Goal: Find specific page/section

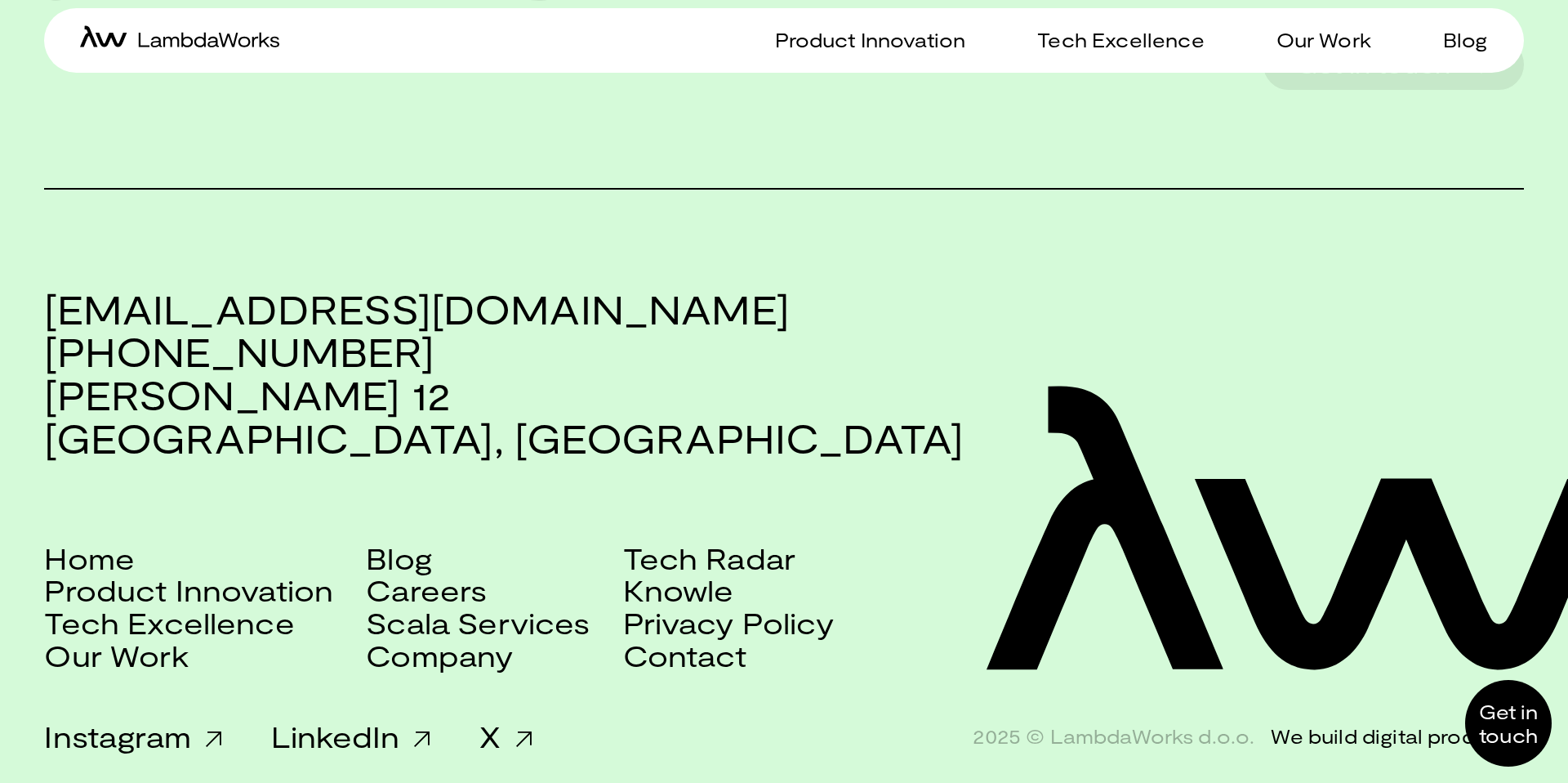
scroll to position [4259, 0]
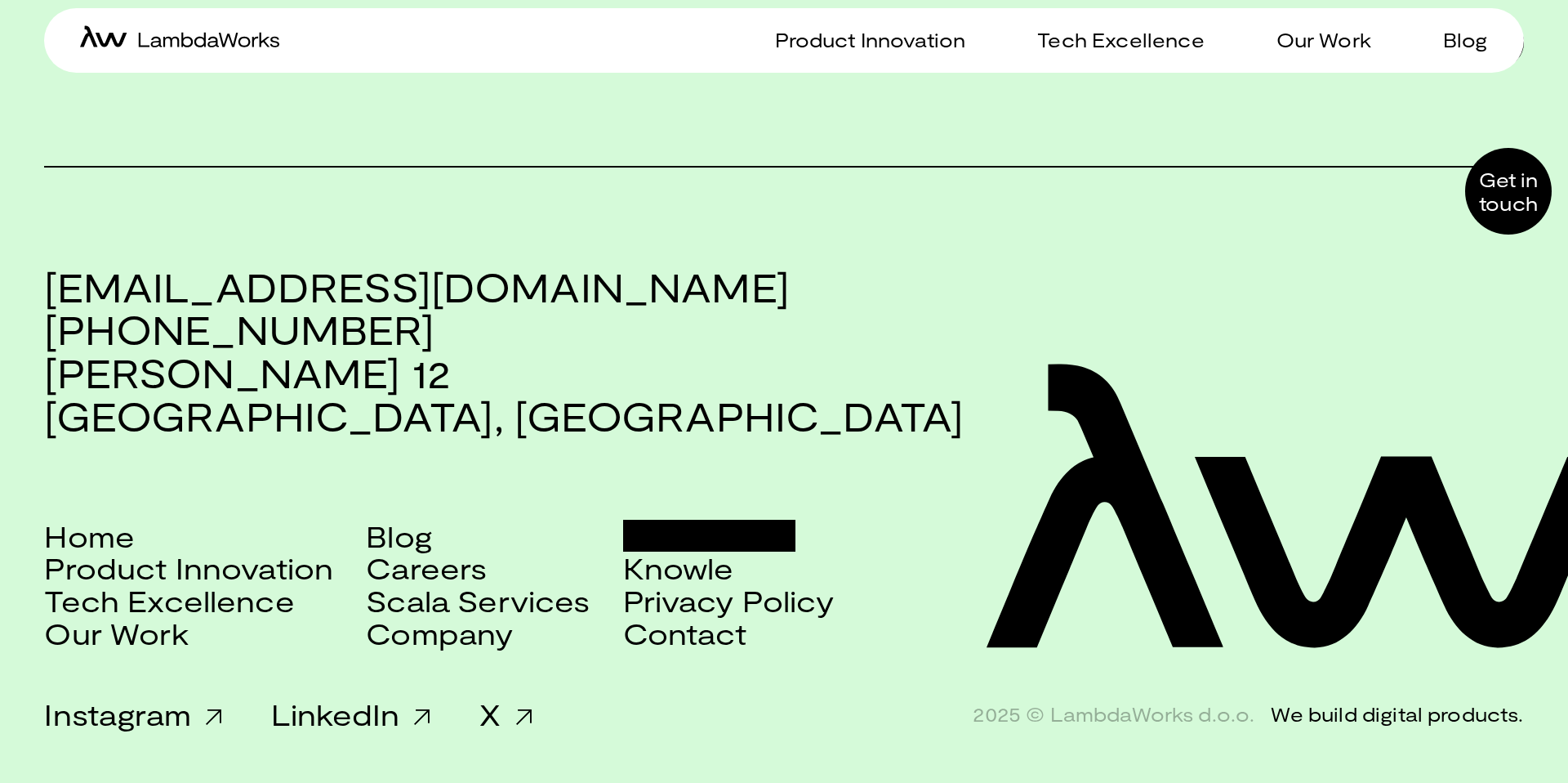
click at [671, 546] on link "Tech Radar" at bounding box center [709, 535] width 173 height 33
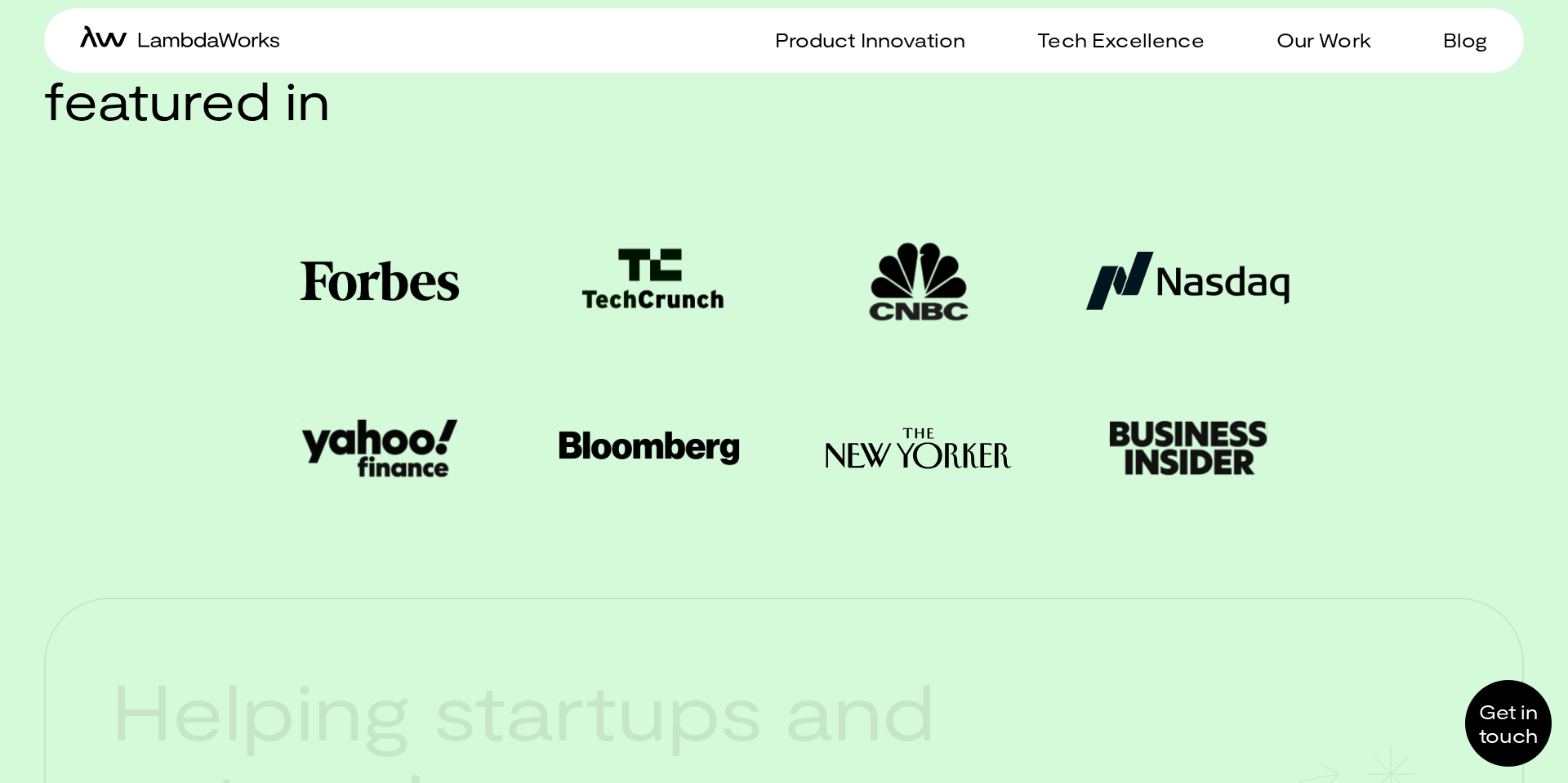
scroll to position [4259, 0]
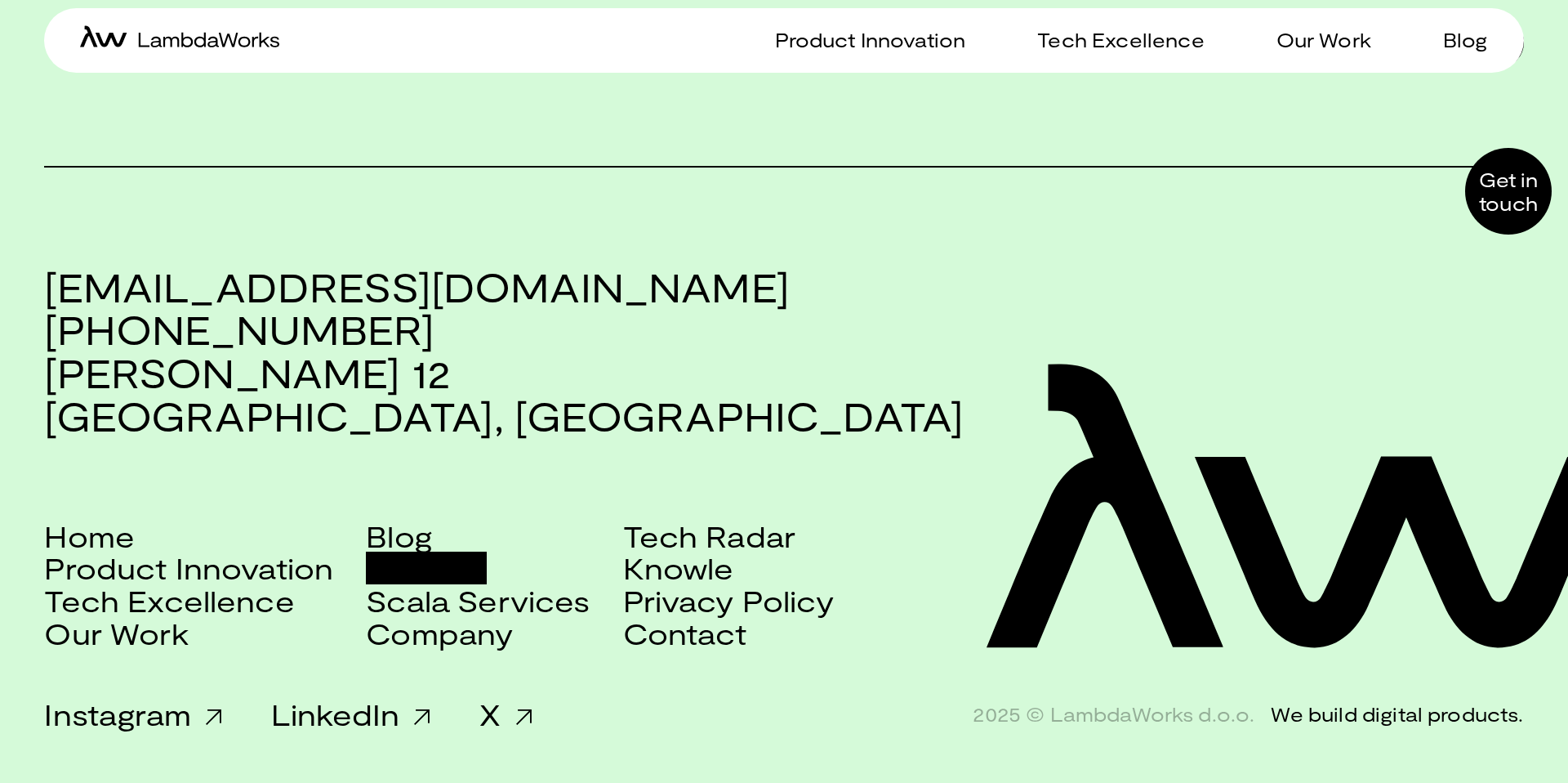
click at [472, 578] on link "Careers" at bounding box center [426, 568] width 121 height 33
